Goal: Navigation & Orientation: Go to known website

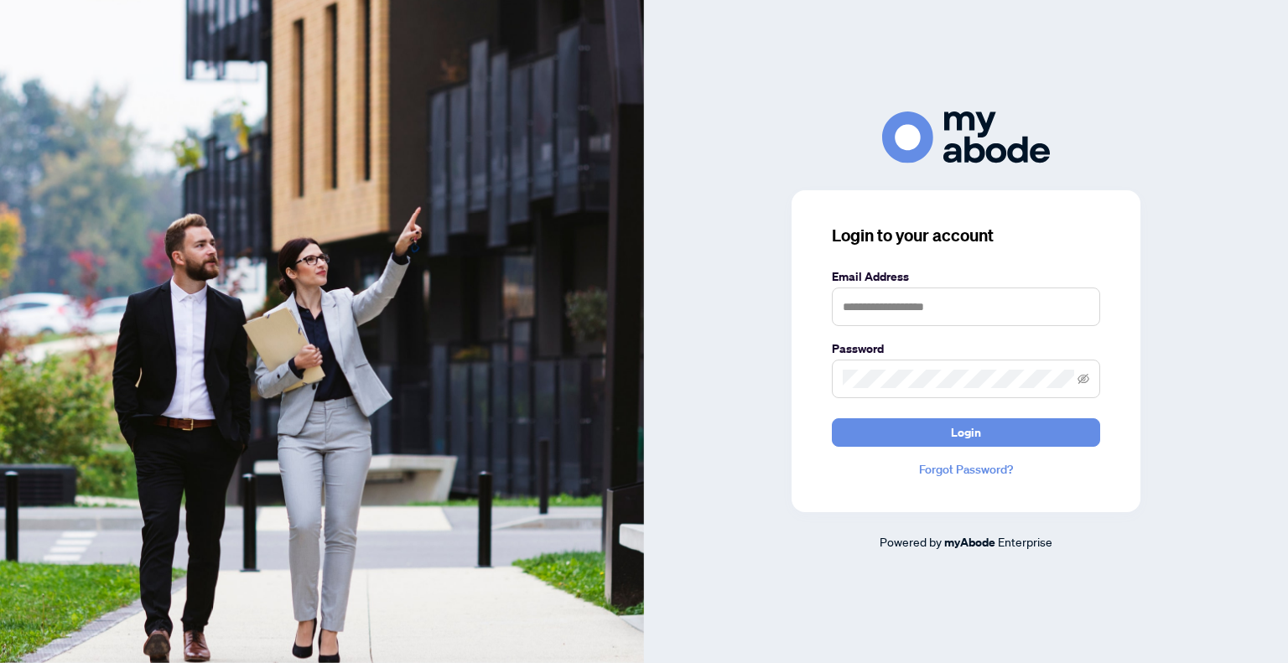
click at [1080, 308] on keeper-lock "Open Keeper Popup" at bounding box center [1080, 306] width 20 height 20
type input "**********"
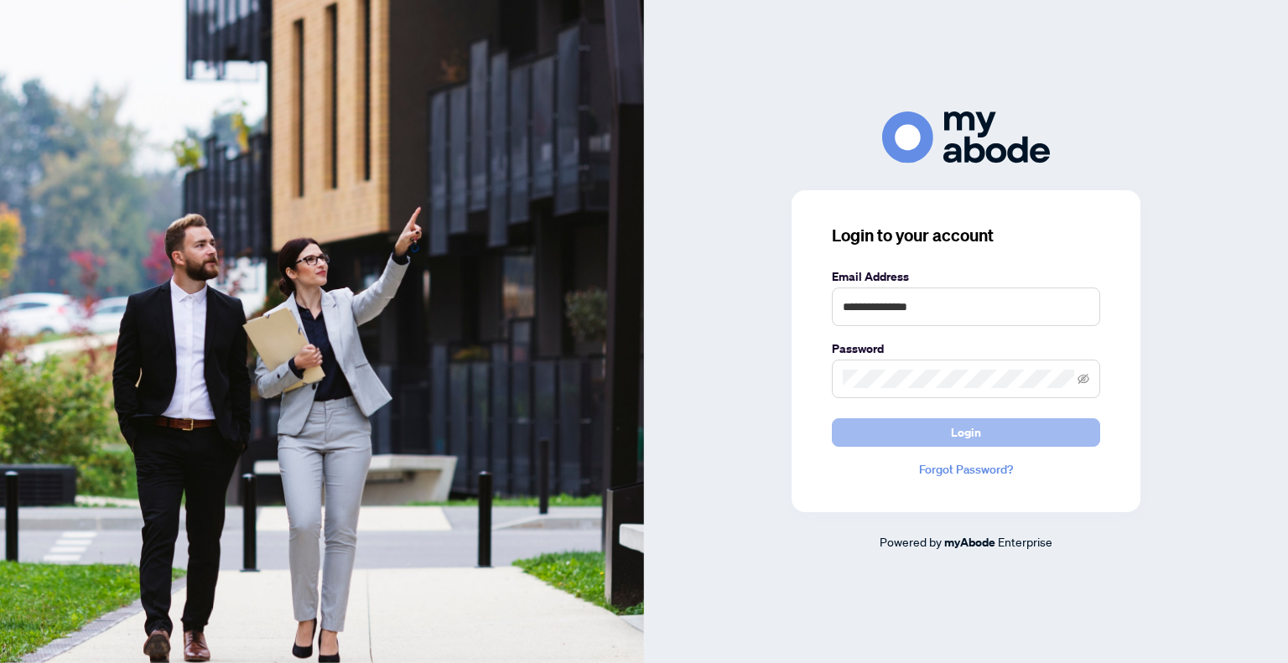
click at [1034, 435] on button "Login" at bounding box center [966, 432] width 268 height 29
